Goal: Transaction & Acquisition: Purchase product/service

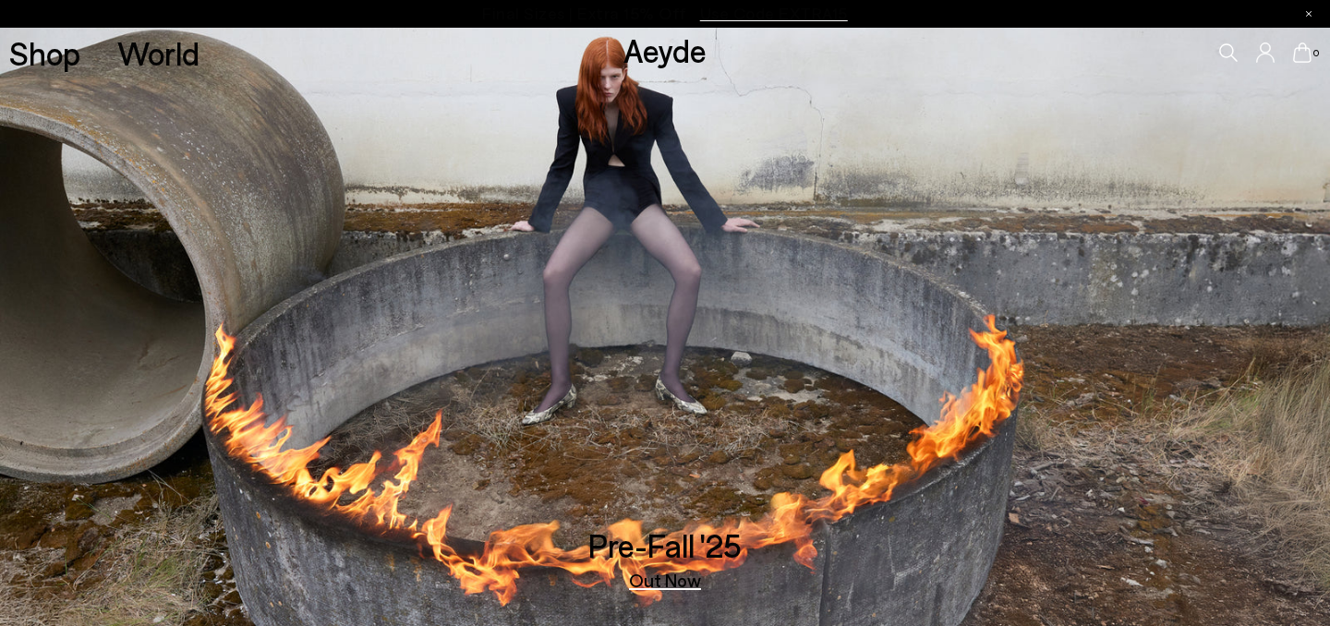
click at [1242, 44] on div "0" at bounding box center [1107, 53] width 443 height 50
click at [1234, 48] on icon at bounding box center [1228, 52] width 18 height 18
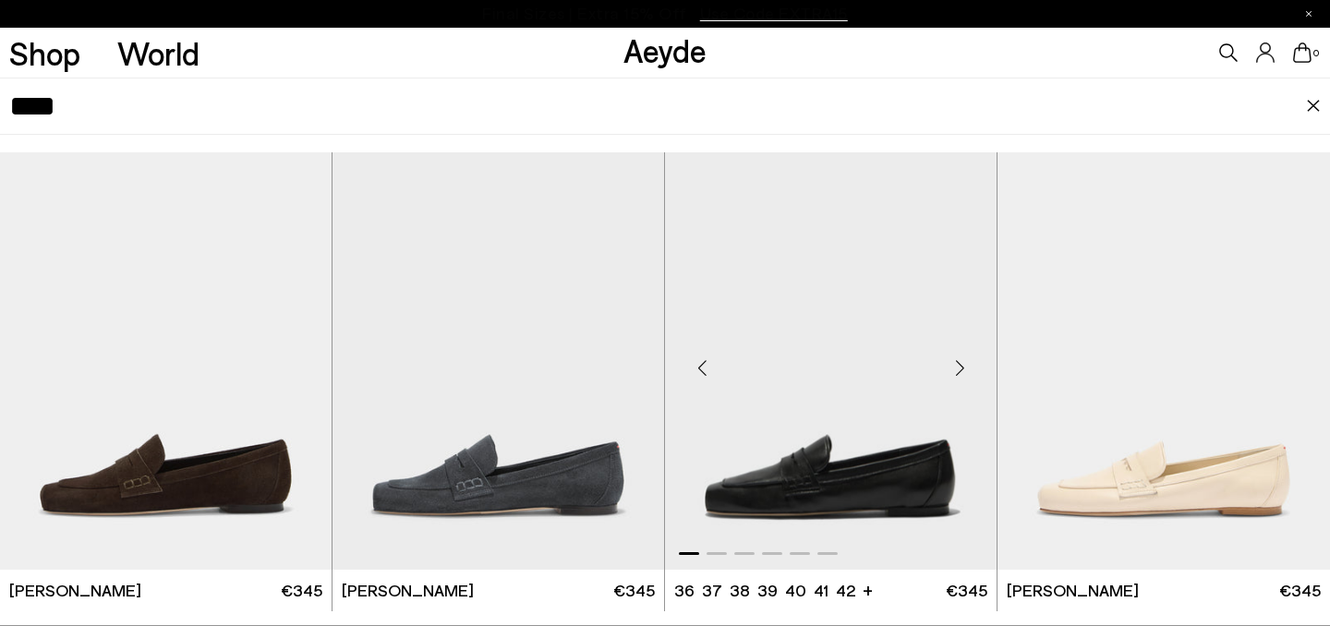
scroll to position [31, 0]
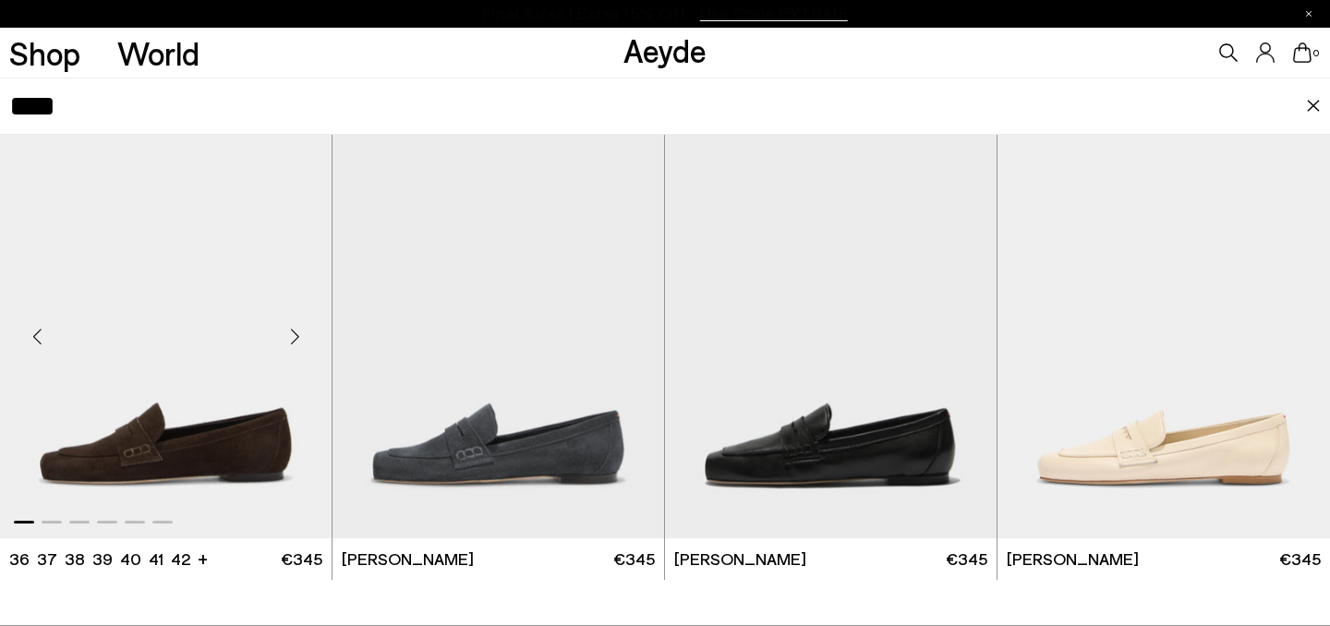
type input "****"
click at [257, 379] on img "1 / 6" at bounding box center [165, 329] width 331 height 416
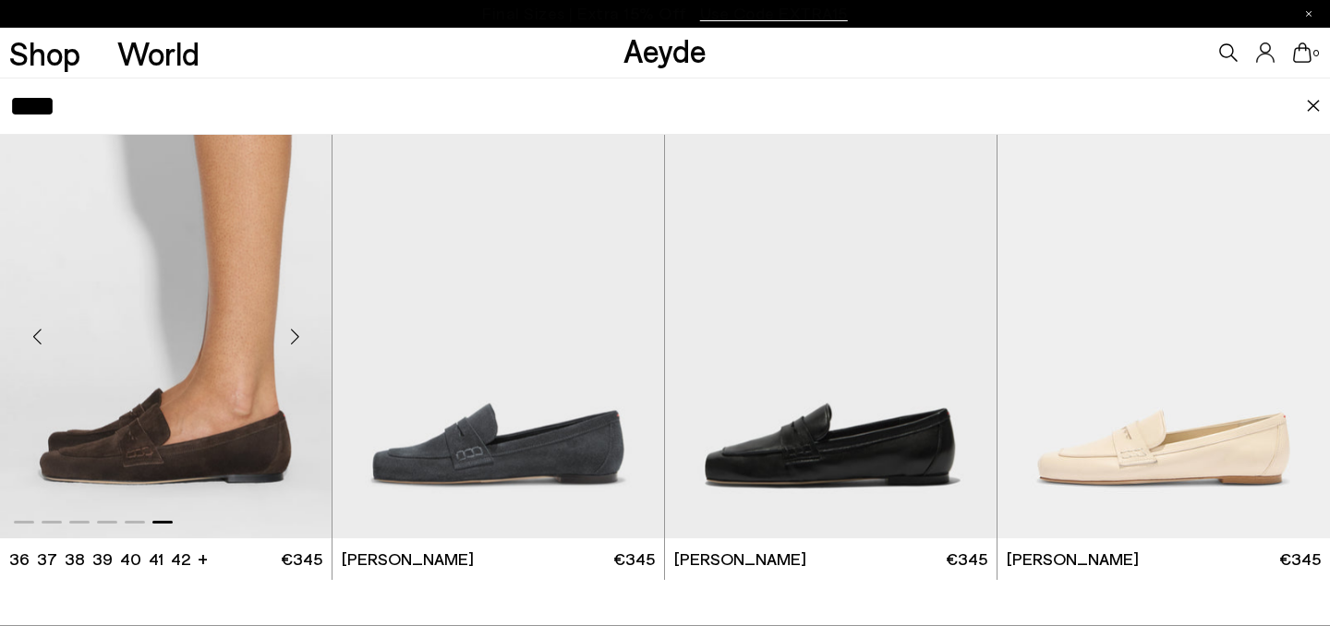
click at [245, 367] on img "6 / 6" at bounding box center [165, 329] width 331 height 416
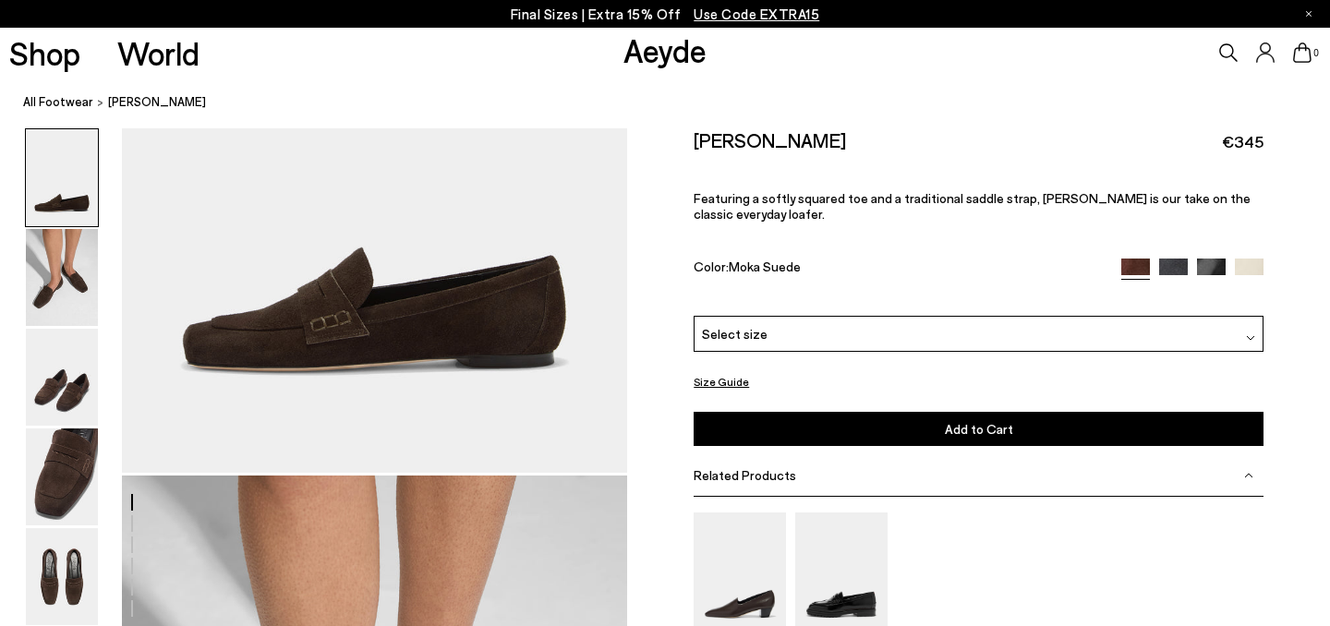
scroll to position [472, 0]
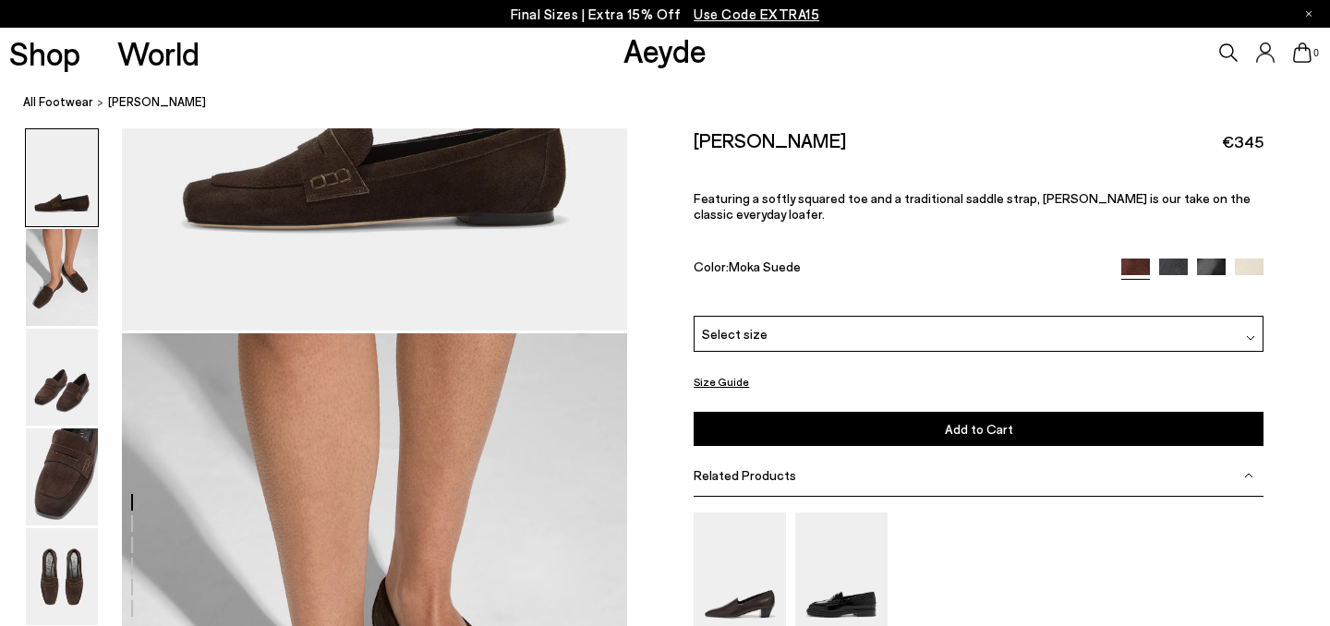
click at [1000, 455] on div "Related Products" at bounding box center [978, 476] width 570 height 42
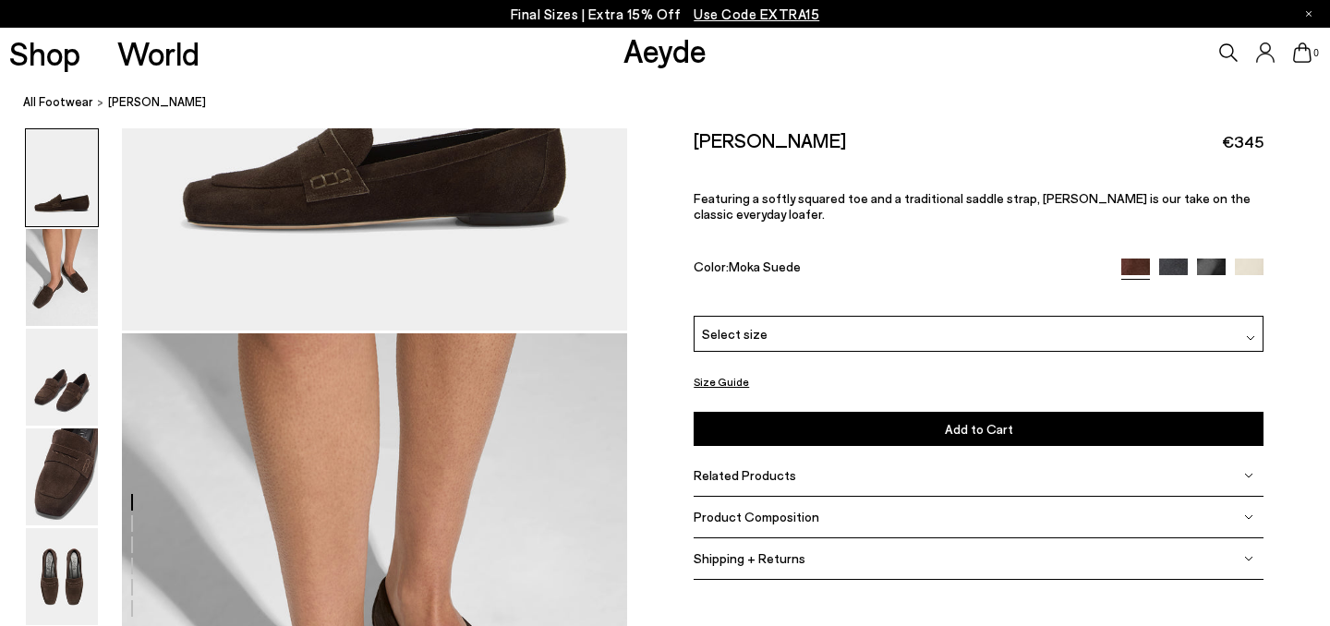
click at [950, 497] on div "Product Composition" at bounding box center [978, 518] width 570 height 42
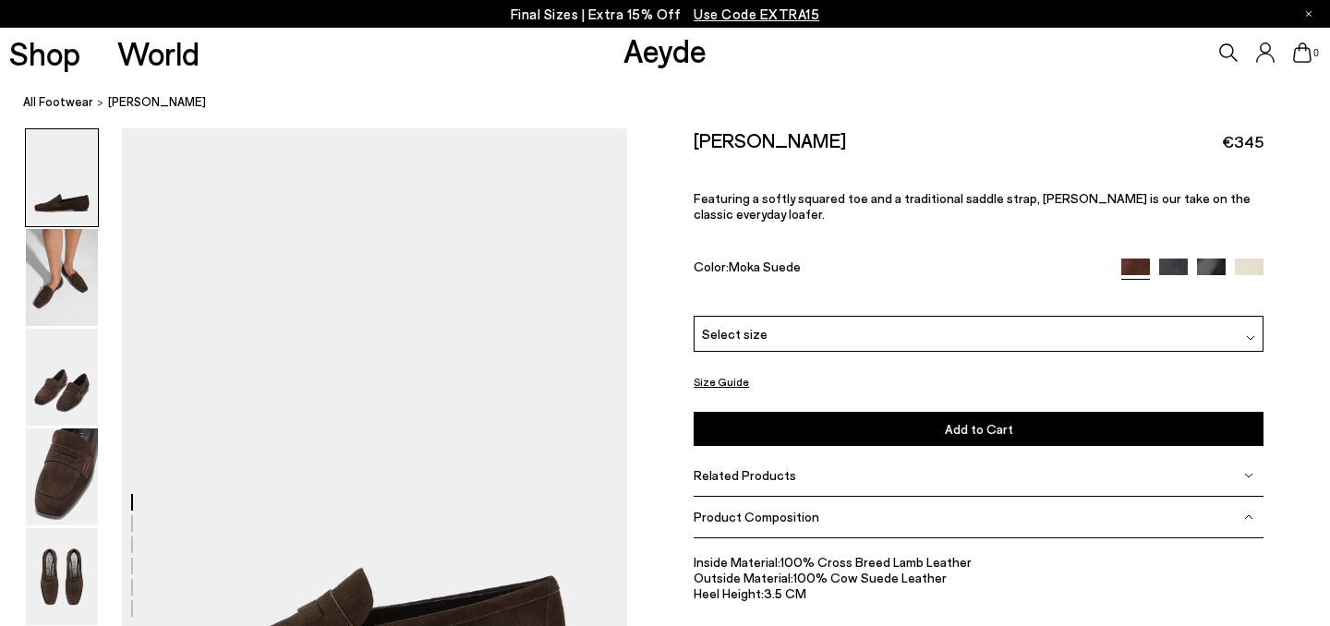
scroll to position [2, 0]
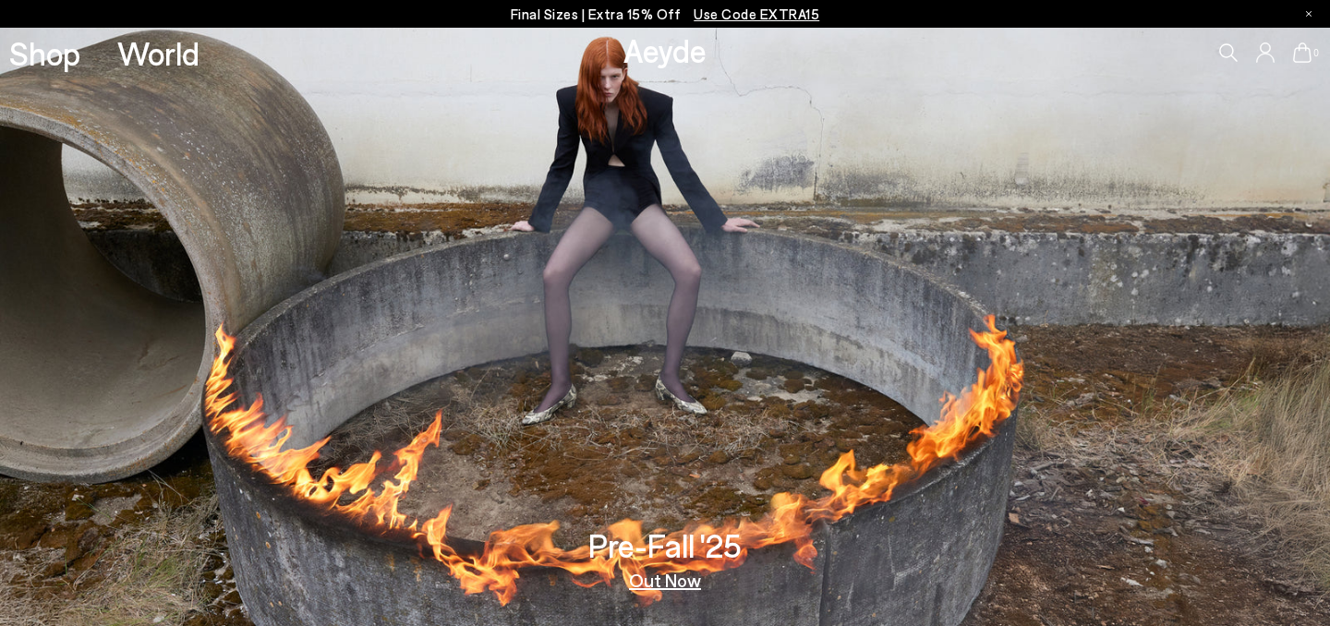
click at [1224, 58] on icon at bounding box center [1228, 52] width 18 height 18
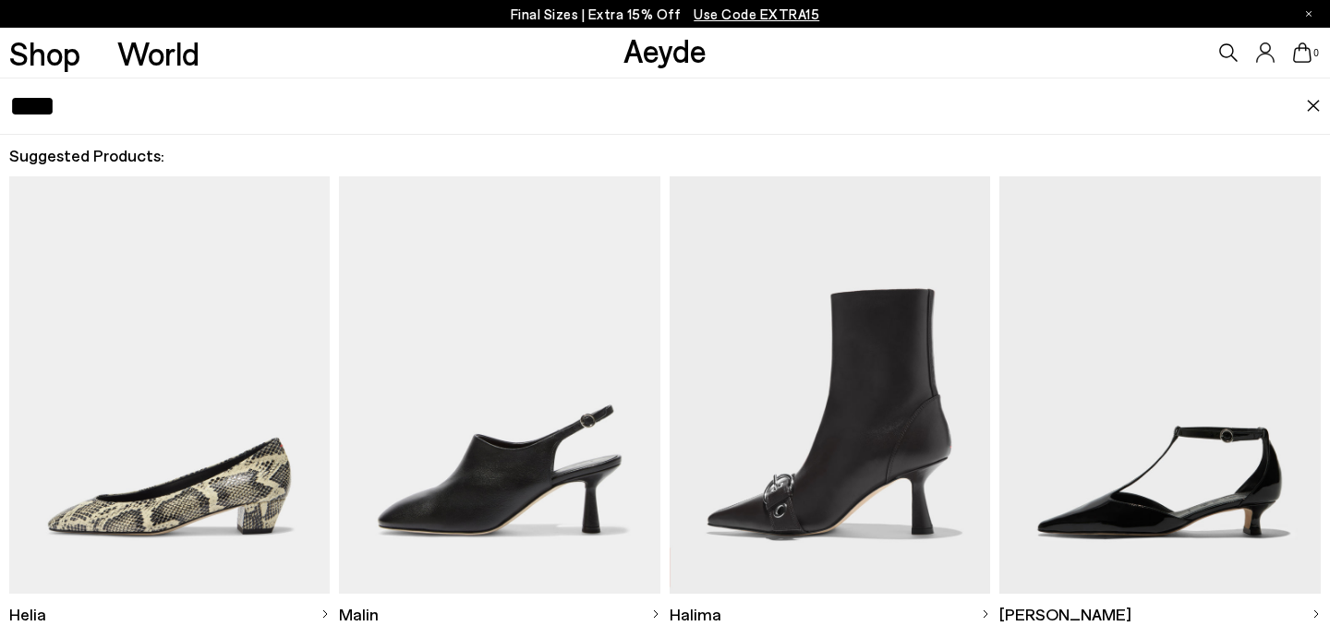
scroll to position [135, 0]
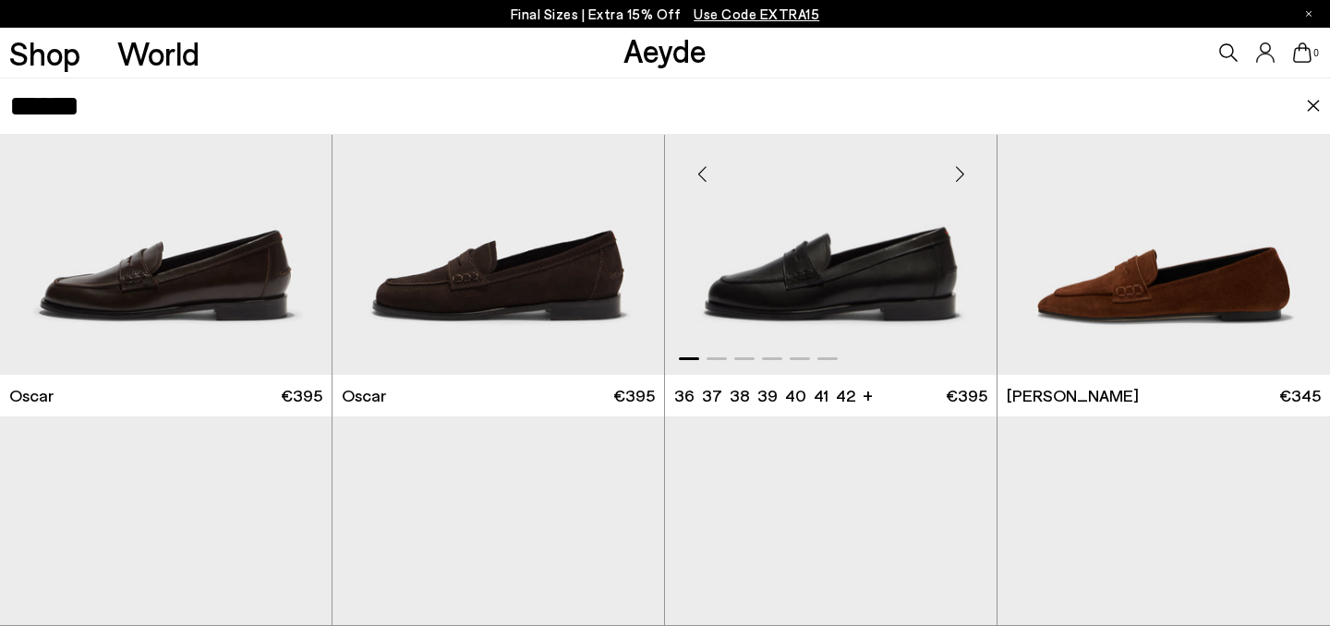
scroll to position [247, 0]
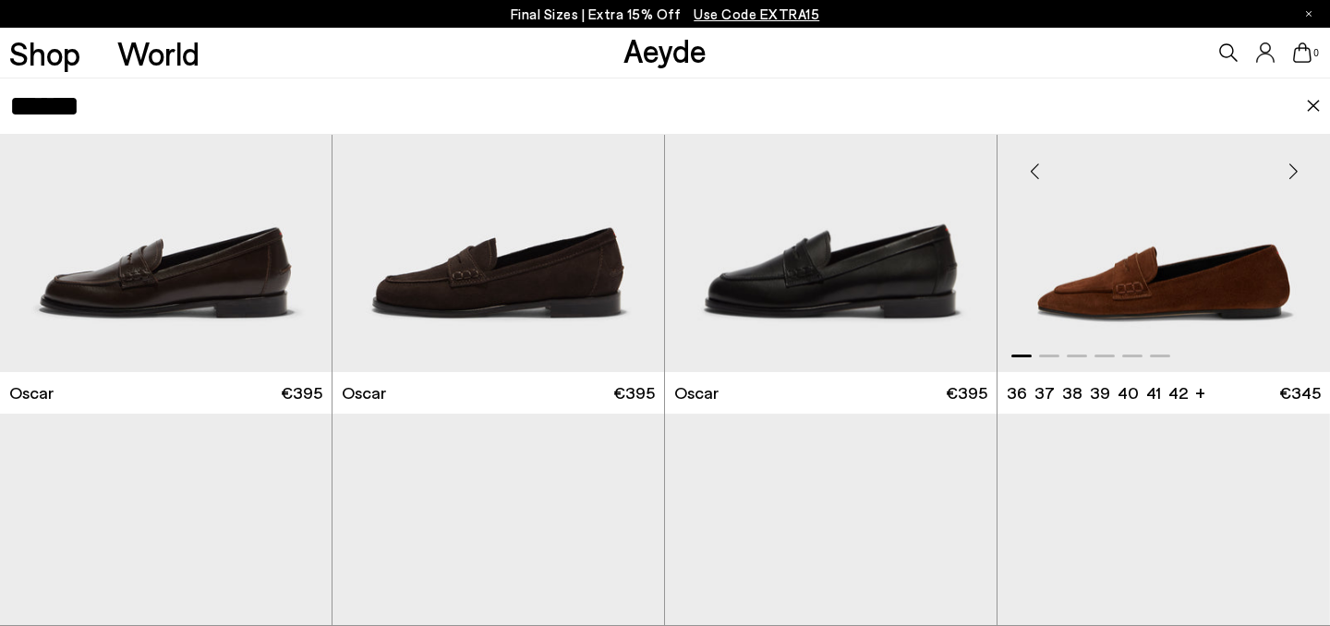
type input "******"
click at [1143, 324] on img "1 / 6" at bounding box center [1163, 164] width 332 height 416
click at [1128, 286] on img "1 / 6" at bounding box center [1163, 164] width 332 height 416
click at [1140, 230] on img "1 / 6" at bounding box center [1163, 164] width 332 height 416
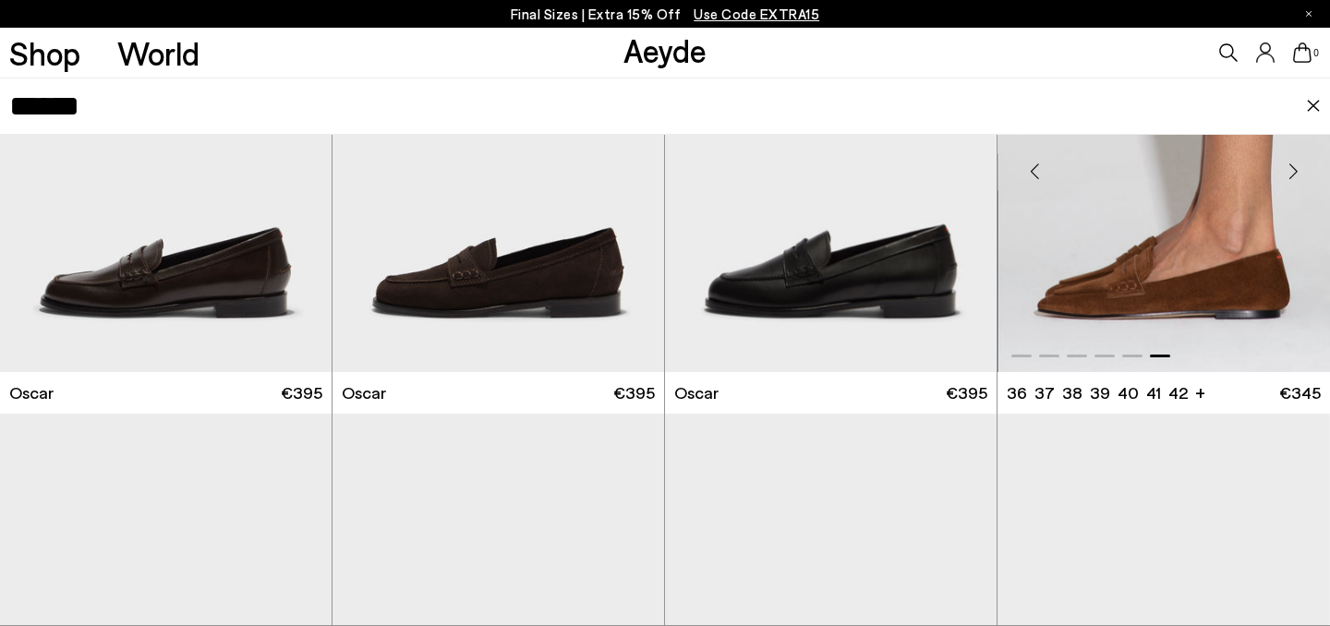
click at [1140, 230] on div at bounding box center [1163, 164] width 332 height 416
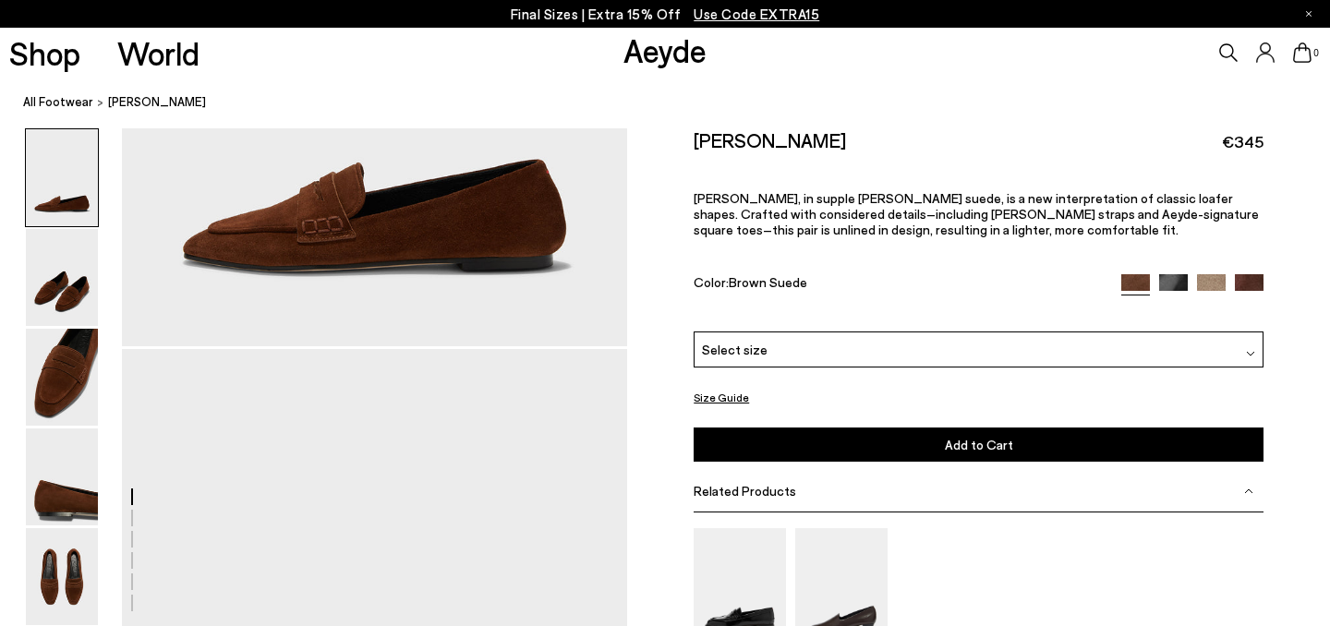
scroll to position [290, 0]
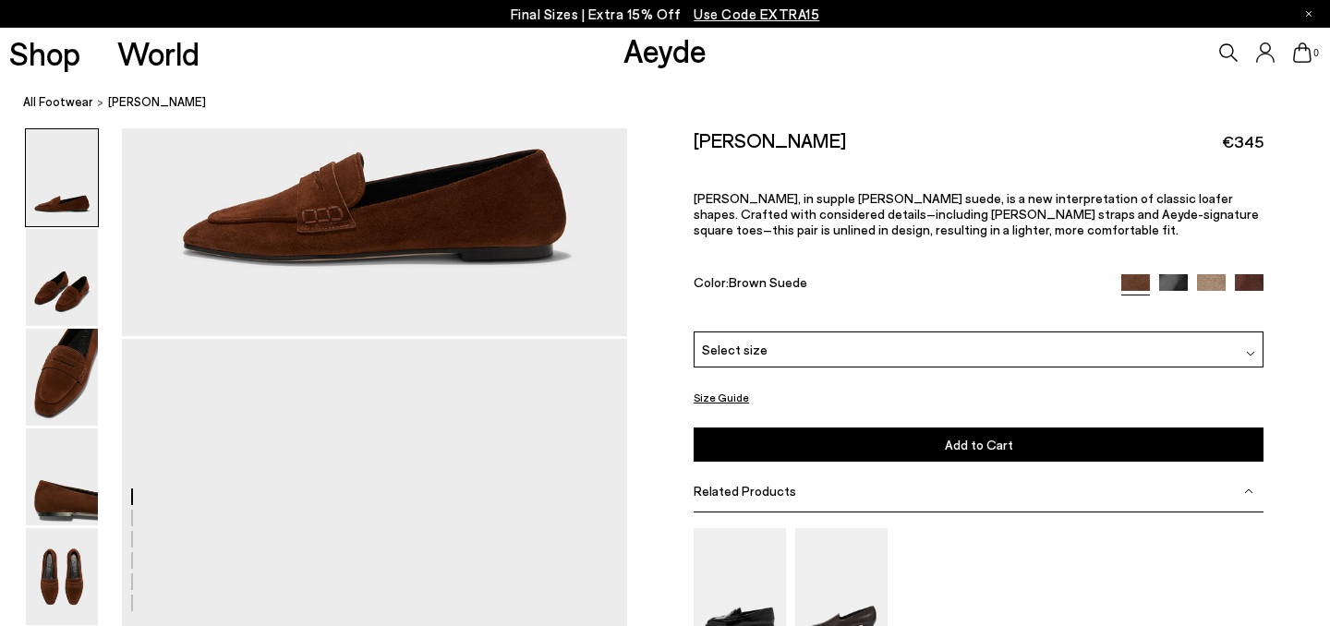
click at [956, 471] on div "Related Products" at bounding box center [978, 492] width 570 height 42
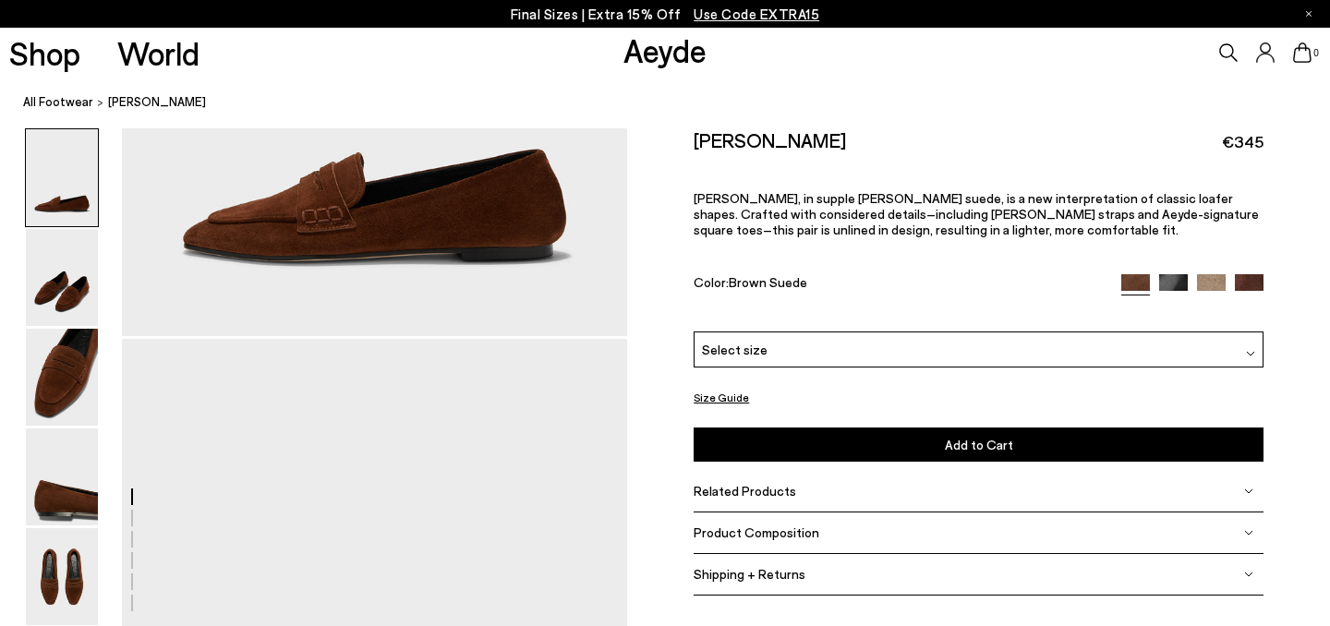
click at [933, 512] on div "Product Composition" at bounding box center [978, 533] width 570 height 42
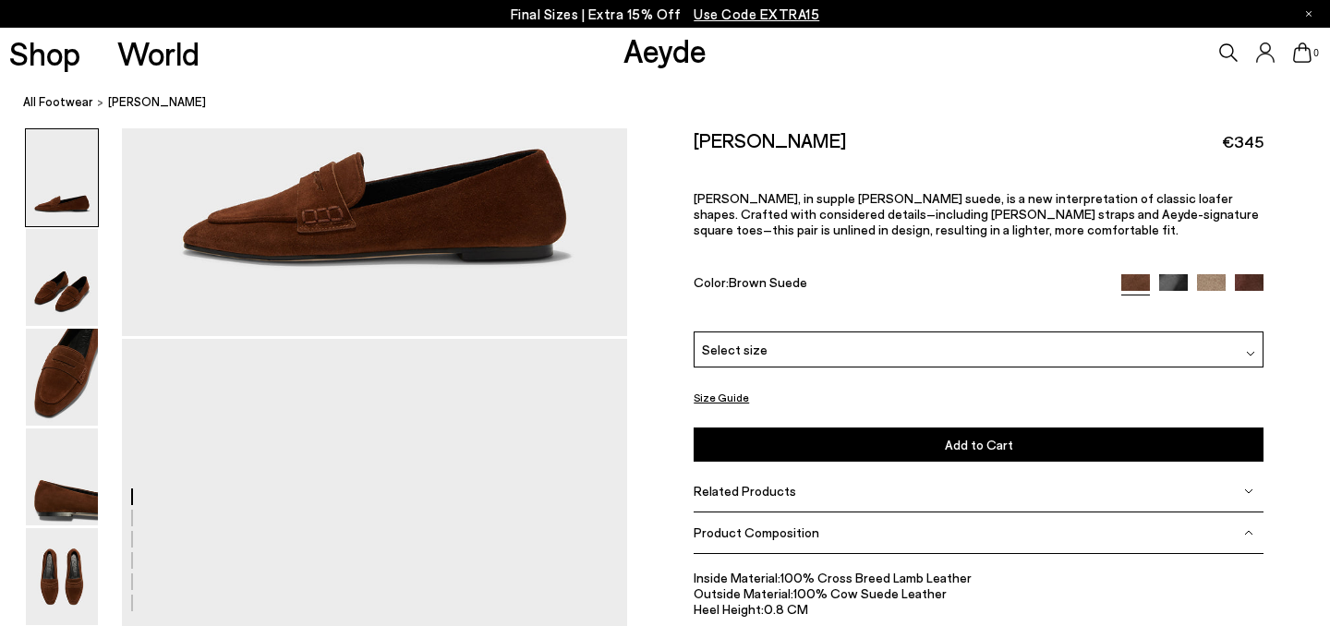
scroll to position [316, 0]
